Goal: Information Seeking & Learning: Learn about a topic

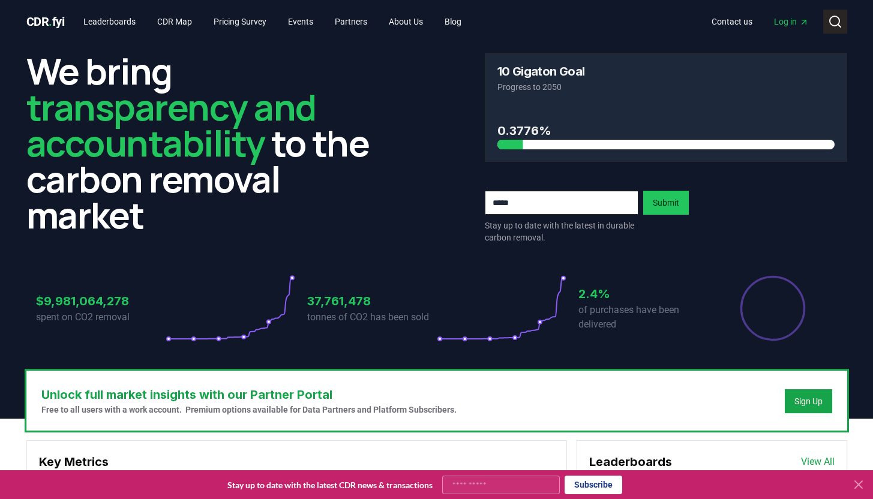
click at [833, 20] on icon at bounding box center [835, 21] width 14 height 14
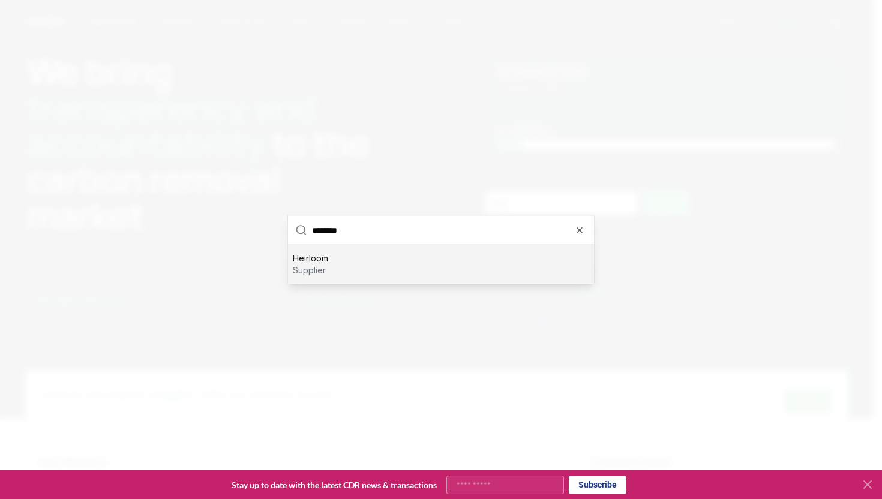
type input "********"
click at [542, 273] on div "Heirloom supplier" at bounding box center [441, 264] width 306 height 38
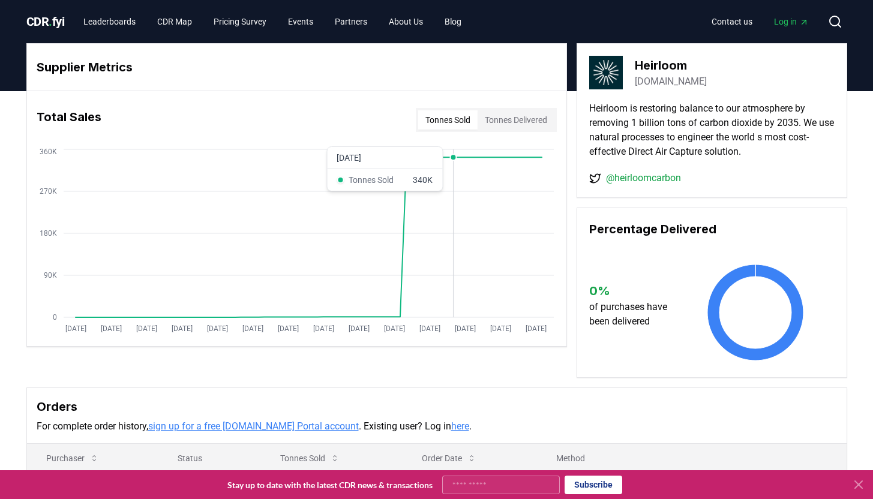
scroll to position [10, 0]
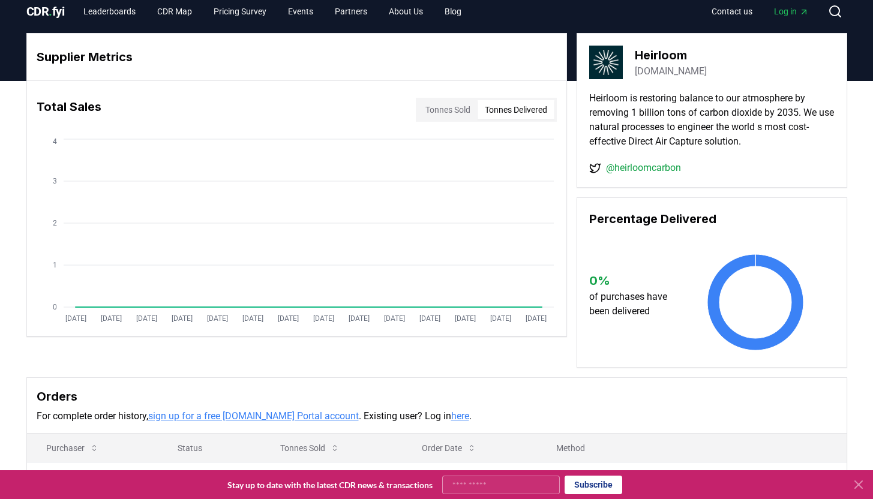
click at [515, 113] on button "Tonnes Delivered" at bounding box center [516, 109] width 77 height 19
click at [457, 113] on button "Tonnes Sold" at bounding box center [447, 109] width 59 height 19
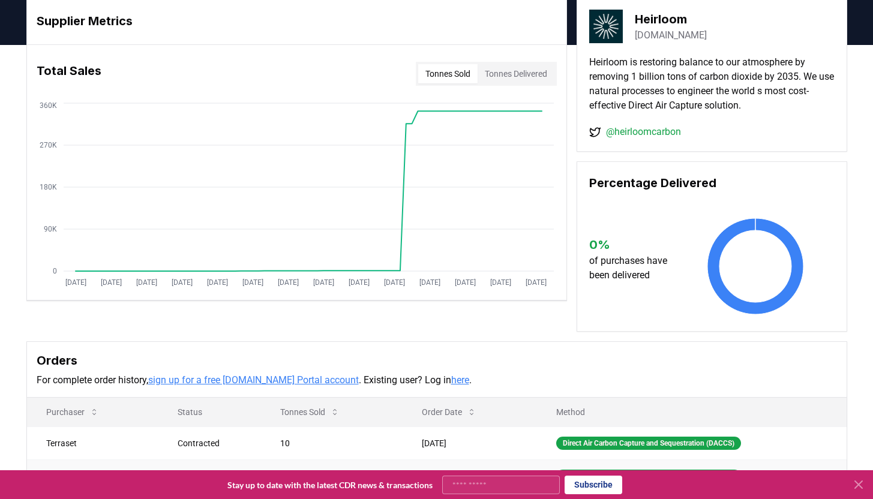
scroll to position [0, 0]
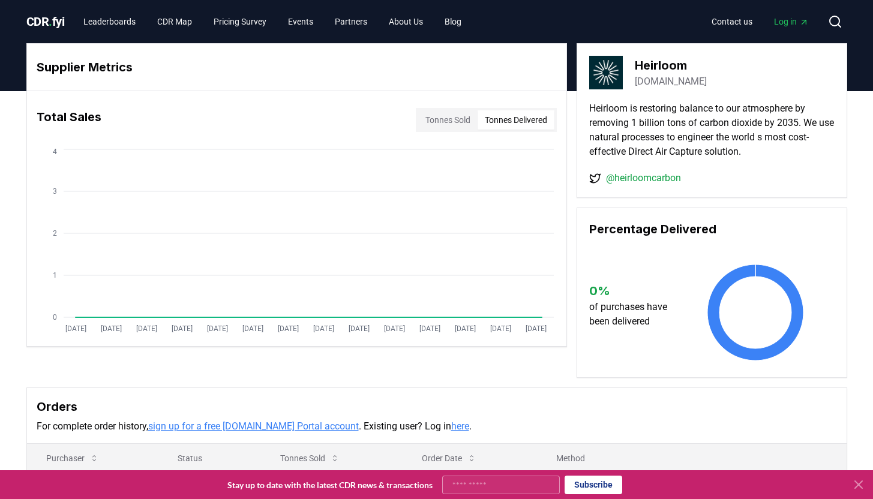
click at [492, 124] on button "Tonnes Delivered" at bounding box center [516, 119] width 77 height 19
click at [827, 15] on button "Search" at bounding box center [835, 22] width 24 height 24
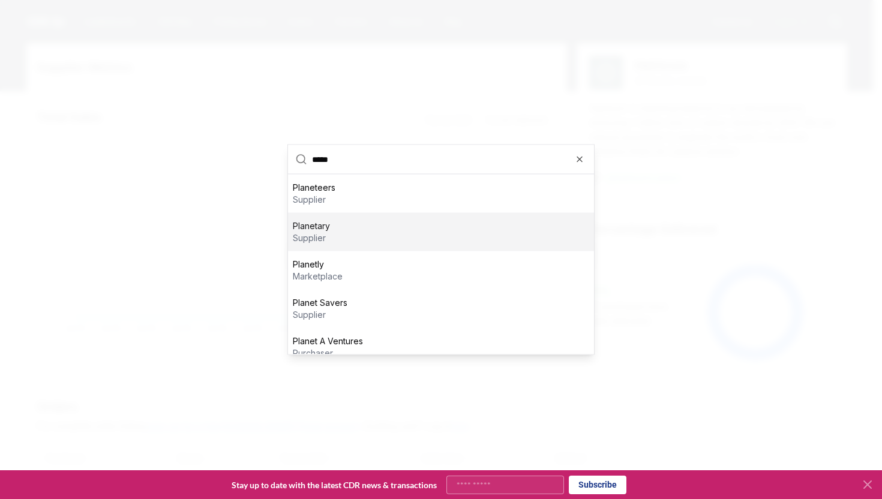
type input "*****"
click at [518, 238] on div "Planetary supplier" at bounding box center [441, 232] width 306 height 38
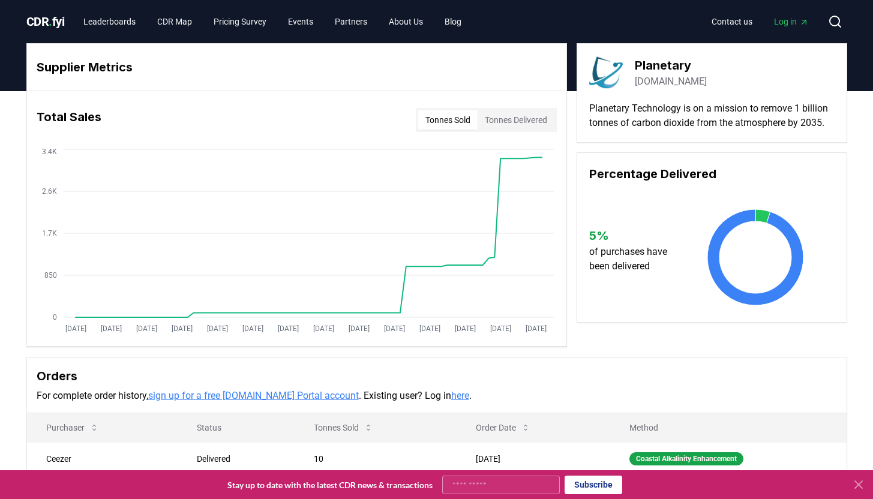
click at [497, 119] on button "Tonnes Delivered" at bounding box center [516, 119] width 77 height 19
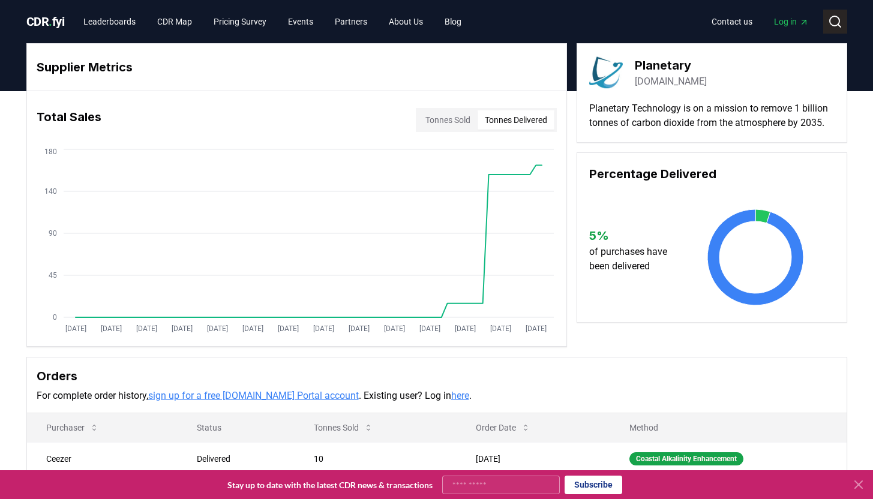
click at [826, 17] on button "Search" at bounding box center [835, 22] width 24 height 24
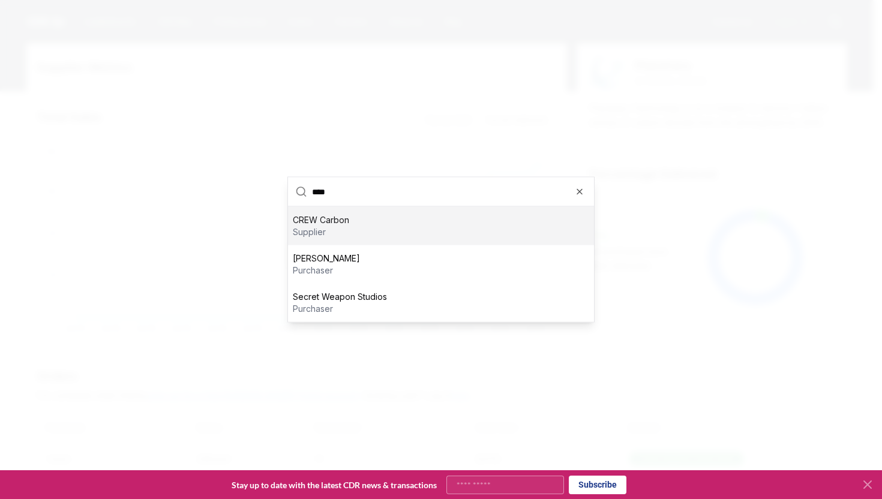
type input "****"
click at [516, 231] on div "CREW Carbon supplier" at bounding box center [441, 226] width 306 height 38
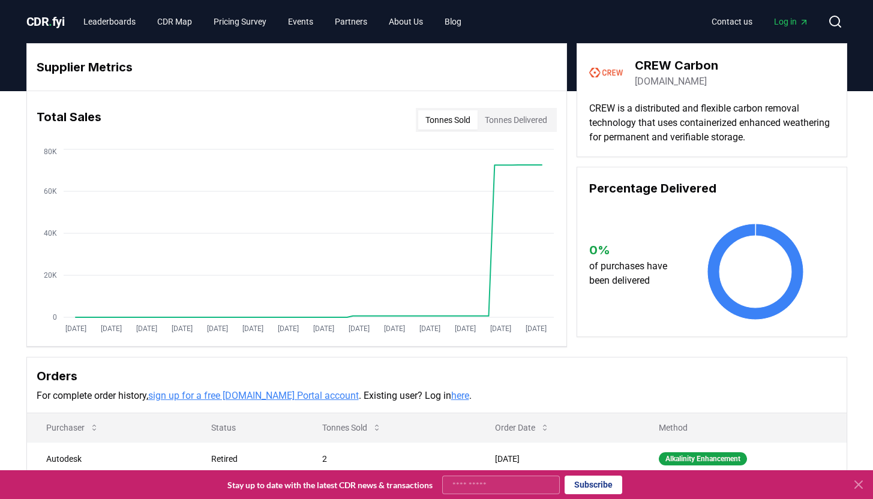
click at [492, 123] on button "Tonnes Delivered" at bounding box center [516, 119] width 77 height 19
click at [499, 111] on button "Tonnes Delivered" at bounding box center [516, 119] width 77 height 19
click at [673, 462] on div "Alkalinity Enhancement" at bounding box center [703, 458] width 88 height 13
